Goal: Task Accomplishment & Management: Manage account settings

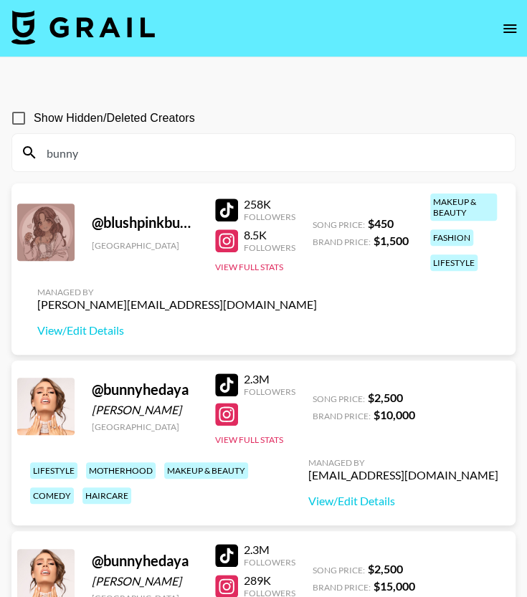
scroll to position [198, 0]
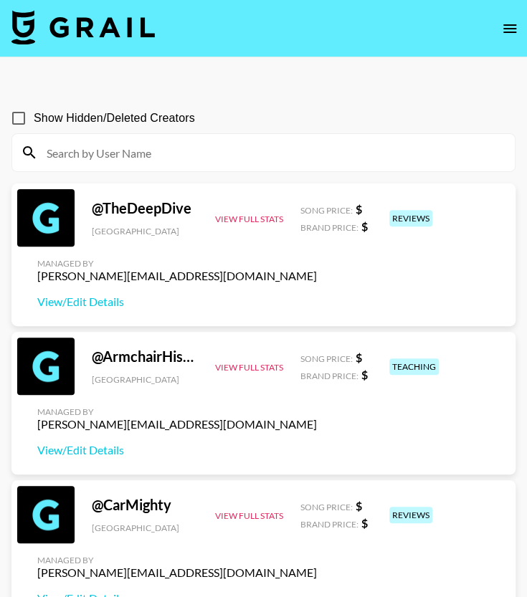
click at [503, 27] on icon "open drawer" at bounding box center [509, 28] width 17 height 17
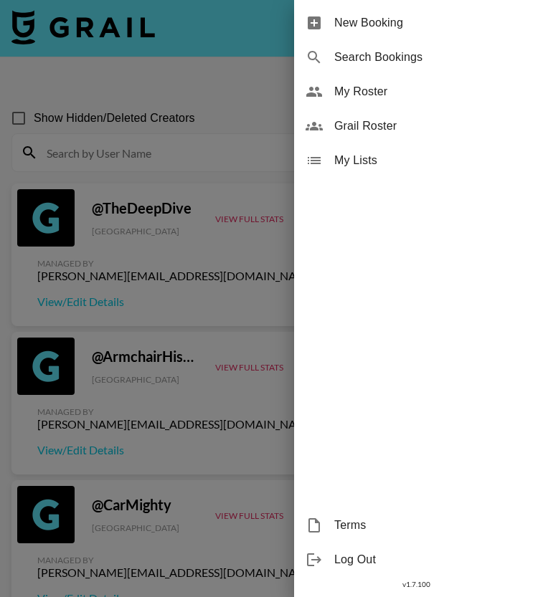
click at [427, 93] on span "My Roster" at bounding box center [430, 91] width 192 height 17
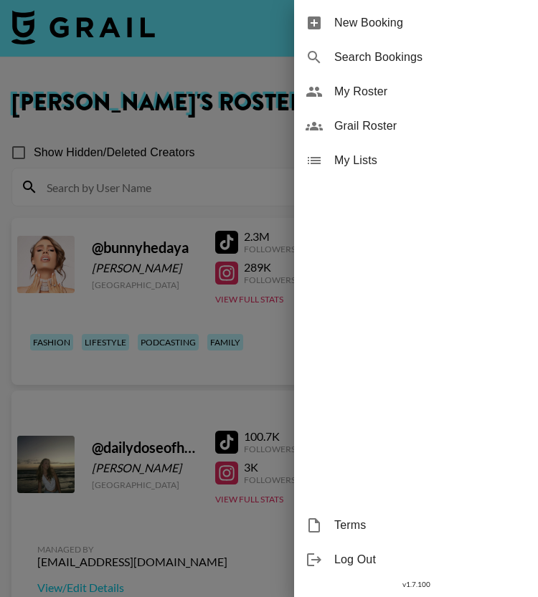
click at [232, 76] on div at bounding box center [269, 298] width 538 height 597
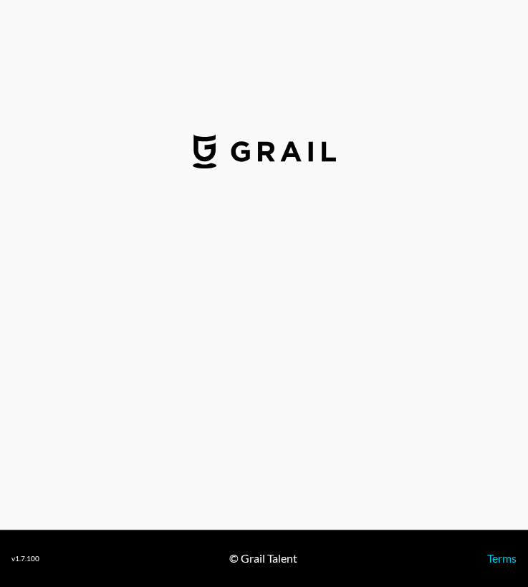
select select "USD"
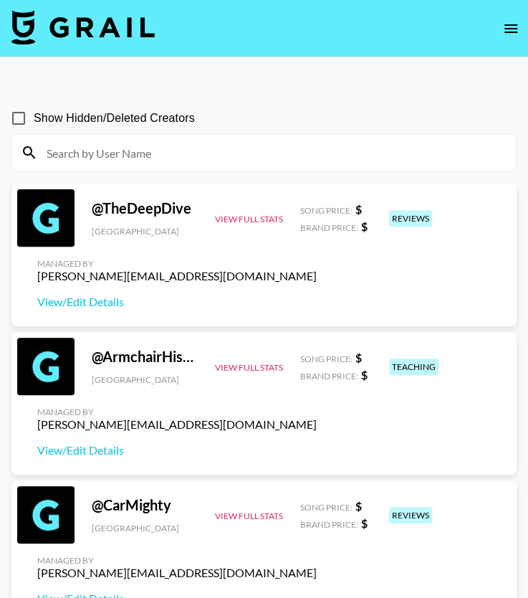
click at [510, 34] on icon "open drawer" at bounding box center [511, 28] width 17 height 17
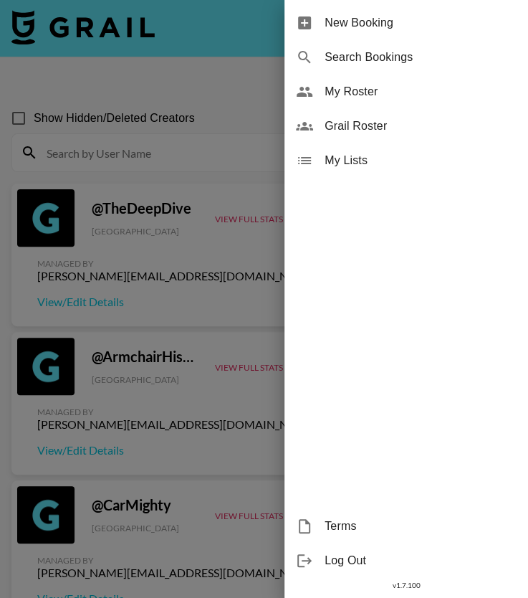
click at [510, 32] on div at bounding box center [264, 299] width 528 height 598
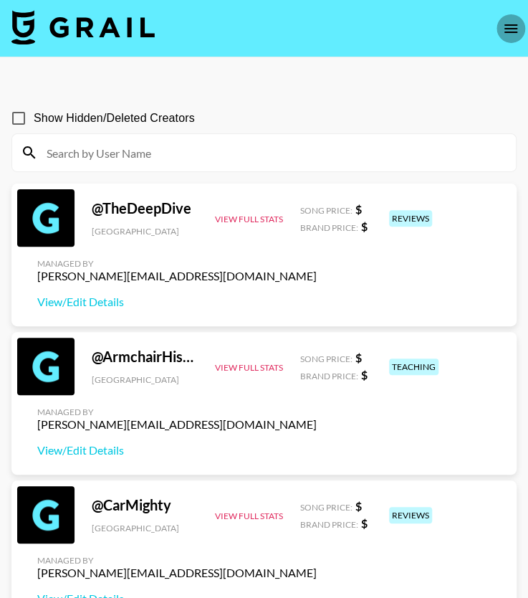
click at [509, 31] on icon "open drawer" at bounding box center [511, 28] width 17 height 17
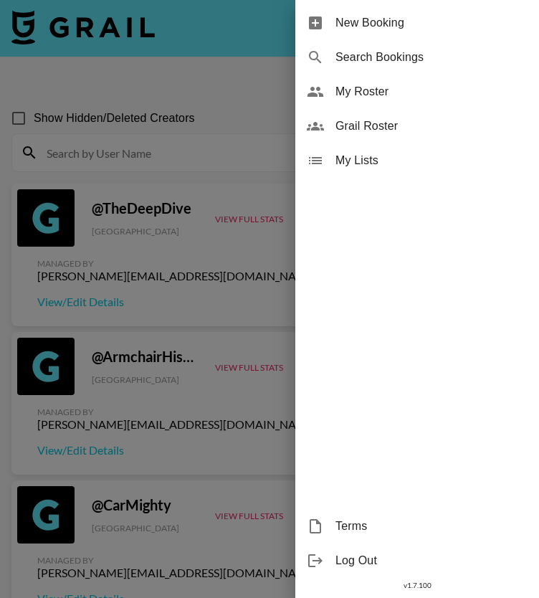
click at [399, 85] on span "My Roster" at bounding box center [432, 91] width 192 height 17
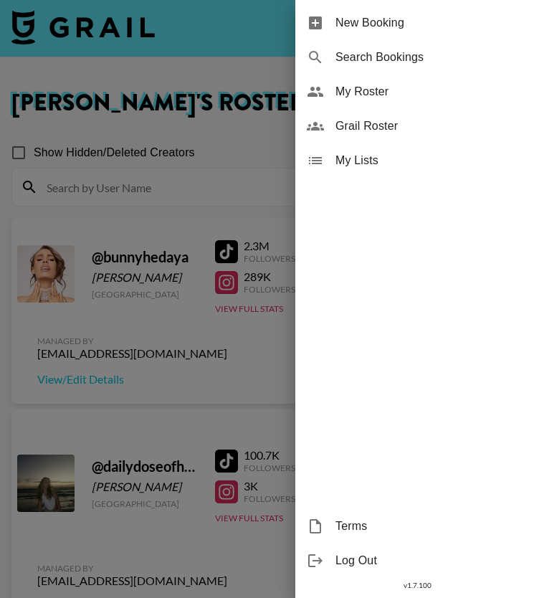
click at [201, 169] on div at bounding box center [269, 299] width 539 height 598
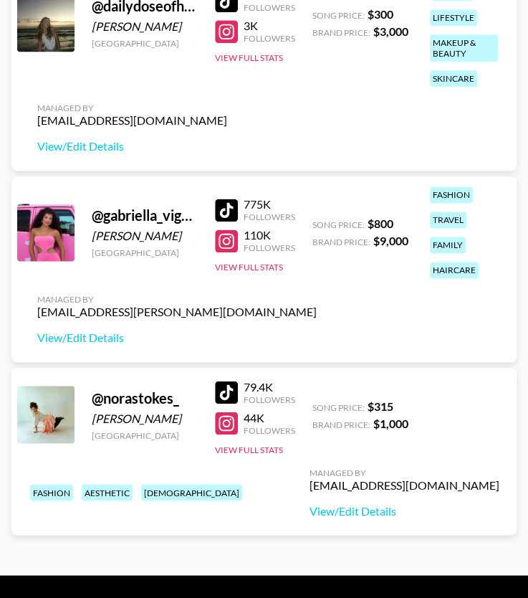
scroll to position [475, 0]
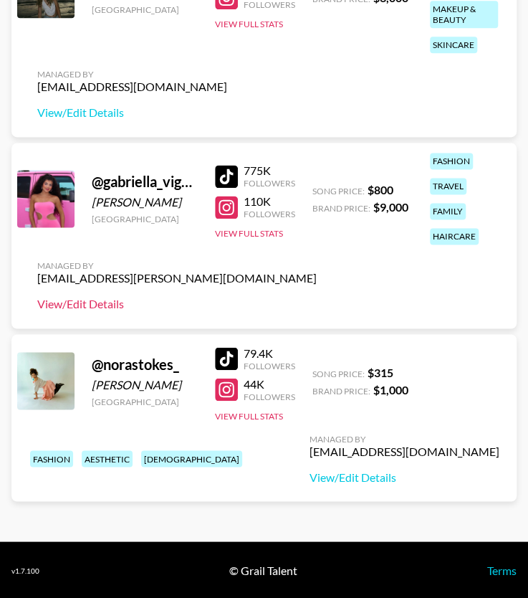
click at [93, 307] on link "View/Edit Details" at bounding box center [177, 304] width 280 height 14
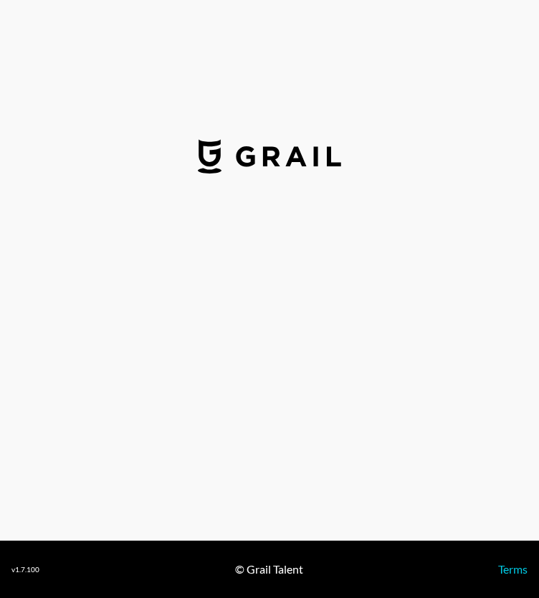
select select "USD"
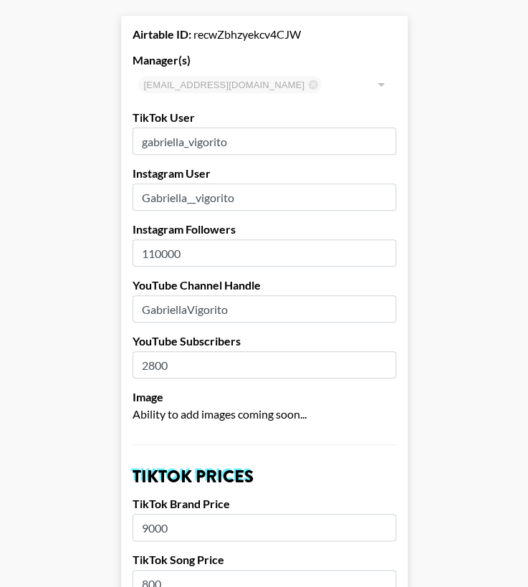
scroll to position [63, 9]
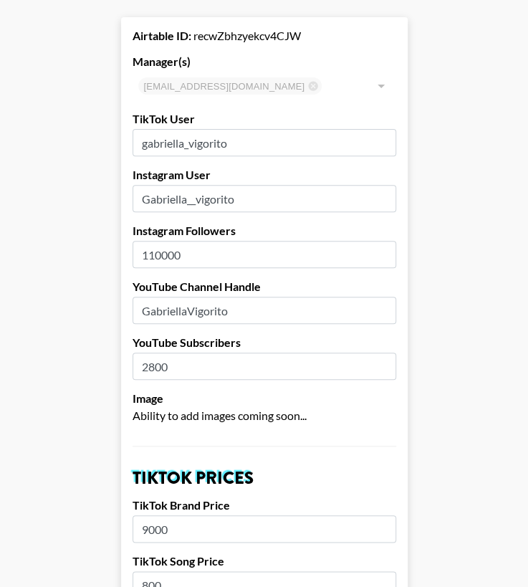
click at [151, 255] on input "110000" at bounding box center [265, 254] width 264 height 27
type input "120000"
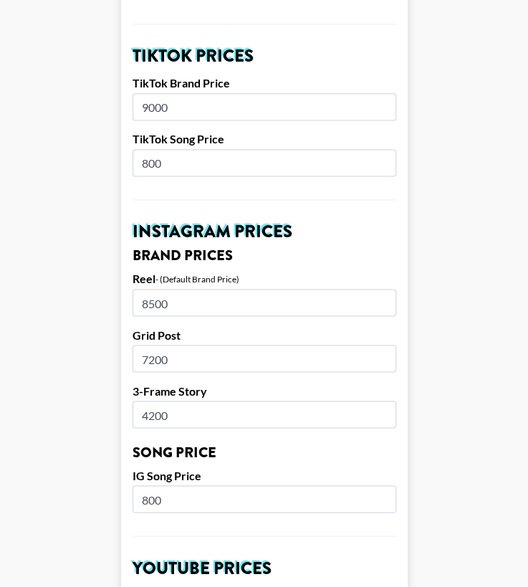
scroll to position [488, 9]
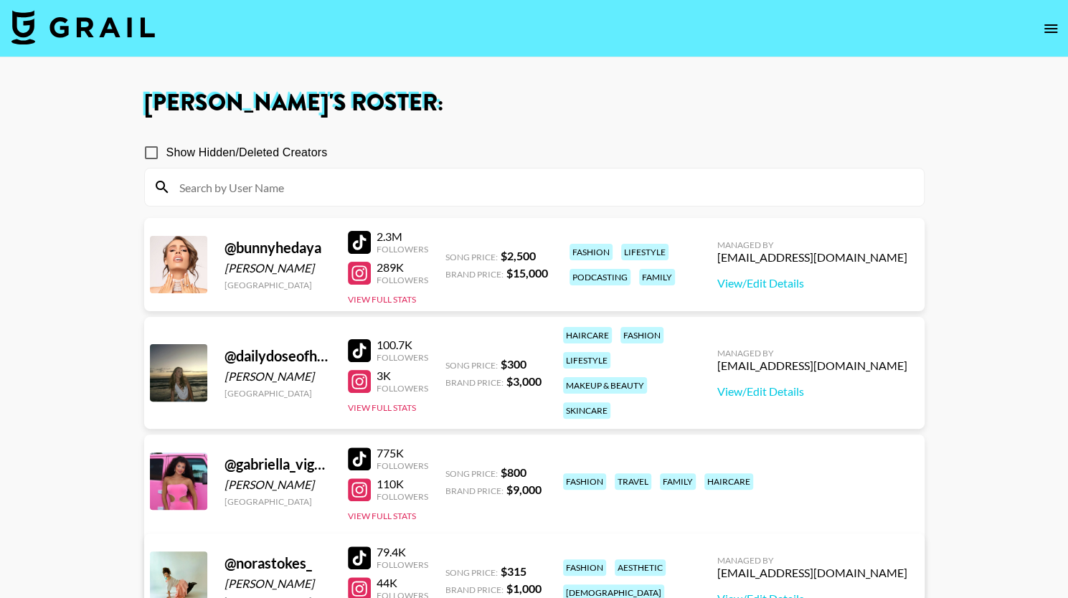
click at [386, 173] on div at bounding box center [534, 186] width 779 height 37
click at [1051, 28] on icon "open drawer" at bounding box center [1050, 28] width 13 height 9
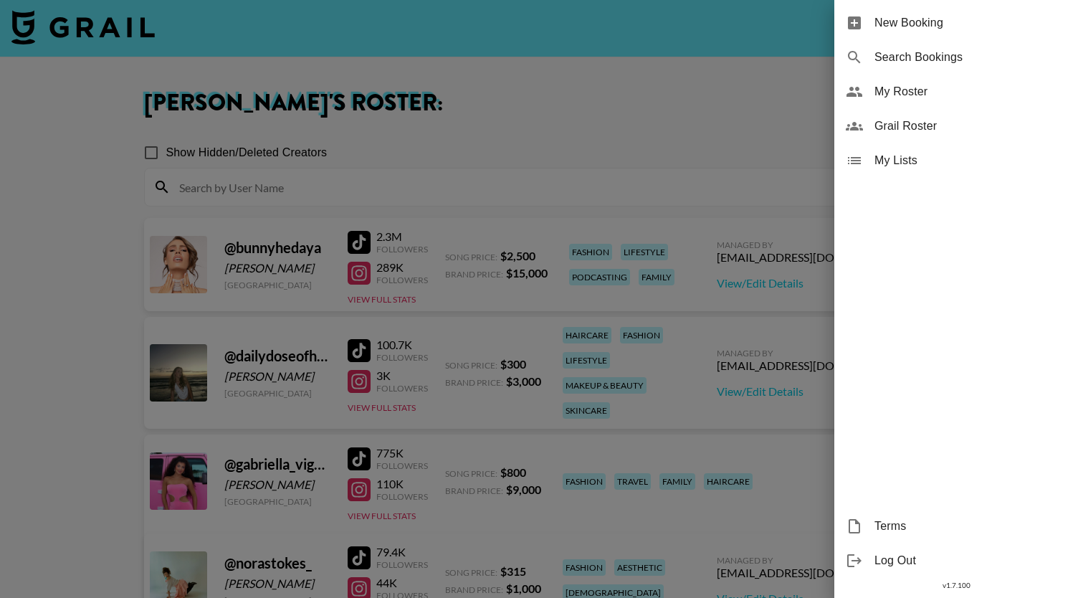
click at [934, 129] on span "Grail Roster" at bounding box center [971, 126] width 192 height 17
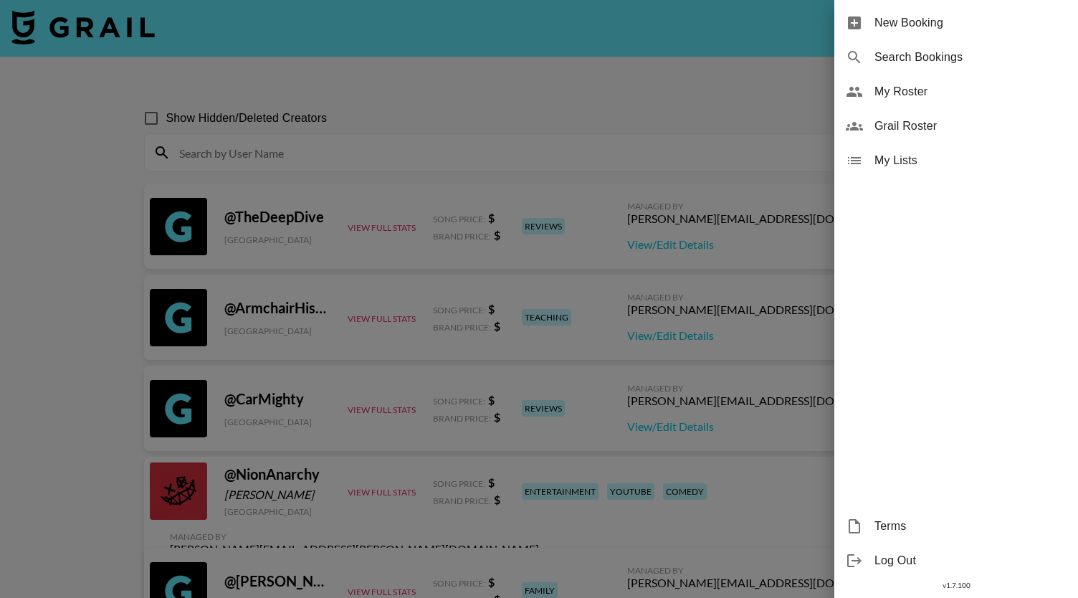
click at [370, 156] on div at bounding box center [539, 299] width 1078 height 598
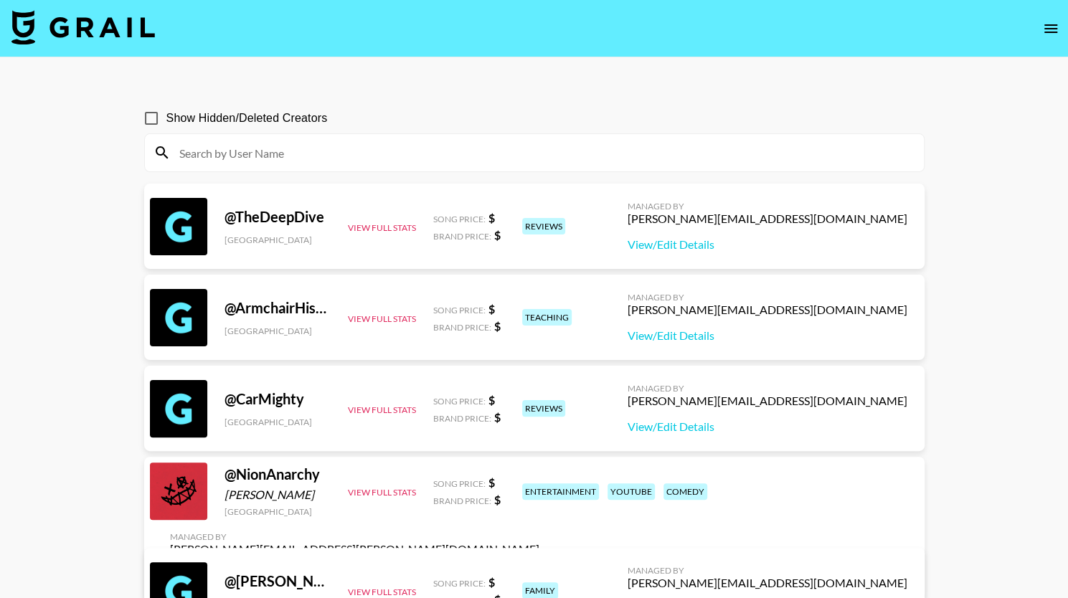
click at [370, 156] on input at bounding box center [543, 152] width 744 height 23
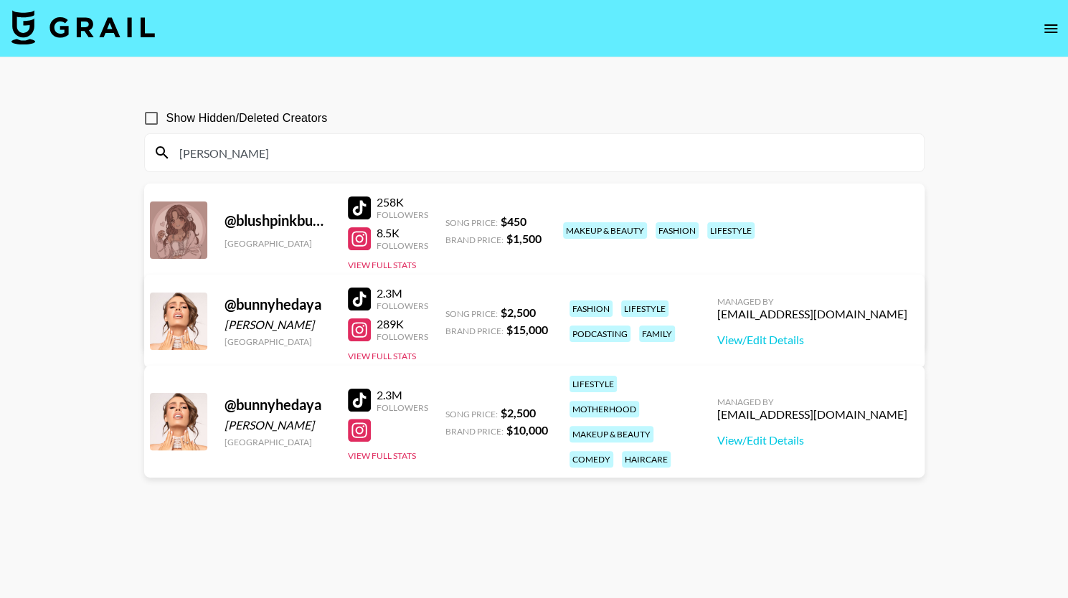
type input "bunn"
drag, startPoint x: 771, startPoint y: 409, endPoint x: 912, endPoint y: 407, distance: 141.3
click at [912, 407] on div "Managed By giannac@grail-talent.com View/Edit Details" at bounding box center [811, 422] width 213 height 74
copy div "giannac@grail-talent.com"
click at [683, 38] on nav at bounding box center [534, 28] width 1068 height 57
